Goal: Task Accomplishment & Management: Use online tool/utility

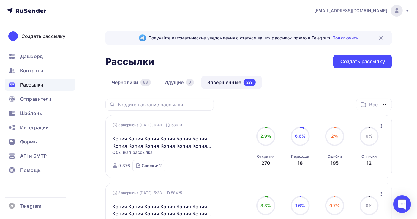
click at [381, 124] on icon "button" at bounding box center [381, 126] width 7 height 7
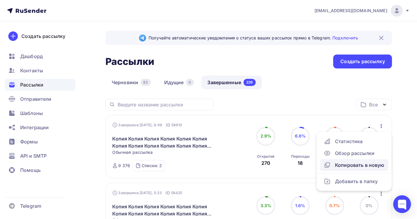
click at [353, 165] on div "Копировать в новую" at bounding box center [354, 165] width 61 height 7
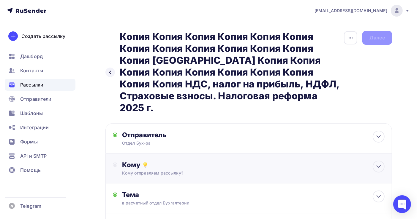
click at [159, 170] on div "Кому отправляем рассылку?" at bounding box center [240, 173] width 236 height 6
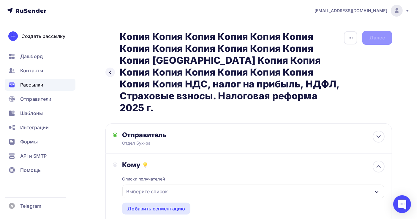
click at [162, 186] on div "Выберите список" at bounding box center [147, 191] width 46 height 11
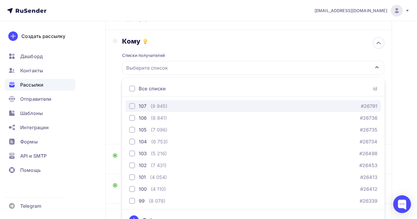
click at [177, 103] on div "107 (9 945) #26791" at bounding box center [253, 106] width 248 height 7
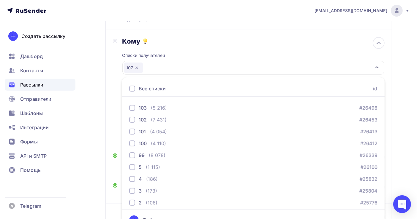
scroll to position [55, 0]
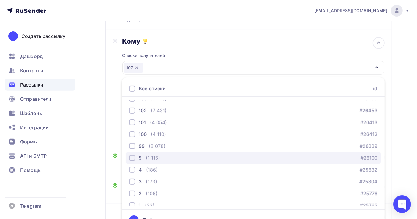
click at [168, 155] on div "5 (1 115) #26100" at bounding box center [253, 158] width 248 height 7
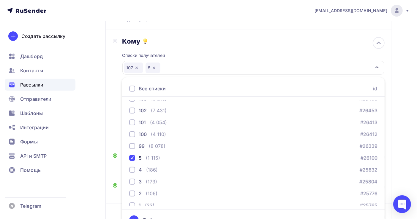
click at [407, 103] on div "Назад Копия Копия Копия Копия Копия Копия Копия Копия Копия Копия Копия Копия К…" at bounding box center [208, 85] width 417 height 375
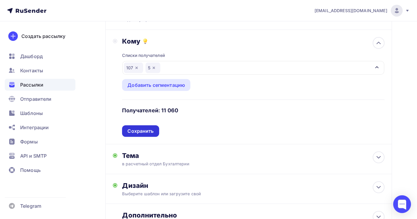
click at [141, 128] on div "Сохранить" at bounding box center [140, 131] width 26 height 7
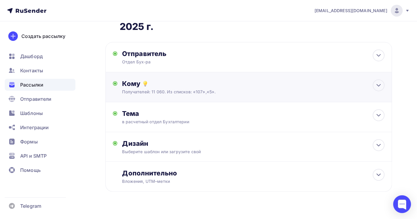
scroll to position [81, 0]
click at [208, 140] on div "Дизайн Выберите шаблон или загрузите свой Размер письма: 122 Kb Заменить шаблон…" at bounding box center [253, 147] width 262 height 15
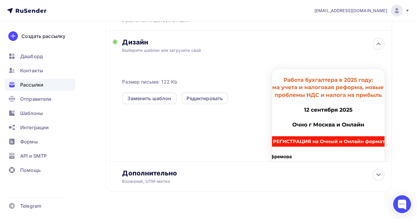
scroll to position [0, 0]
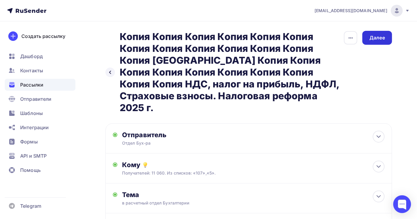
click at [377, 36] on div "Далее" at bounding box center [376, 37] width 15 height 7
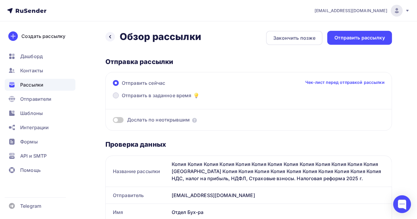
click at [172, 95] on span "Отправить в заданное время" at bounding box center [157, 95] width 70 height 7
click at [122, 99] on input "Отправить в заданное время" at bounding box center [122, 99] width 0 height 0
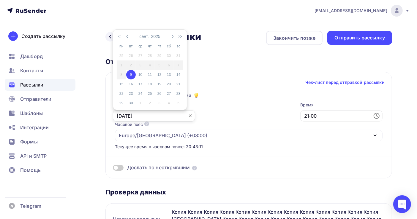
click at [124, 114] on input "[DATE]" at bounding box center [154, 115] width 82 height 11
click at [138, 75] on div "10" at bounding box center [140, 74] width 9 height 5
type input "[DATE]"
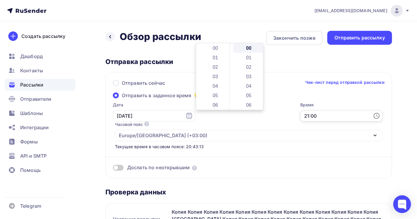
click at [300, 114] on input "21:00" at bounding box center [341, 115] width 82 height 11
drag, startPoint x: 229, startPoint y: 96, endPoint x: 227, endPoint y: 64, distance: 32.7
click at [227, 64] on div at bounding box center [228, 64] width 2 height 15
drag, startPoint x: 215, startPoint y: 57, endPoint x: 222, endPoint y: 57, distance: 6.8
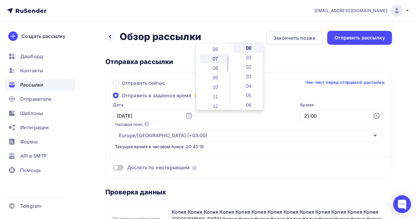
click at [221, 57] on li "07" at bounding box center [216, 58] width 32 height 9
click at [248, 94] on li "05" at bounding box center [249, 95] width 32 height 9
type input "07:05"
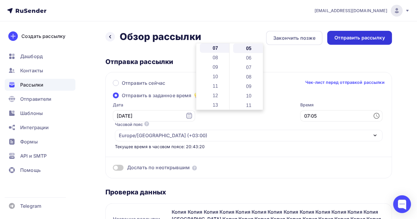
click at [359, 40] on div "Отправить рассылку" at bounding box center [359, 37] width 50 height 7
